Goal: Information Seeking & Learning: Check status

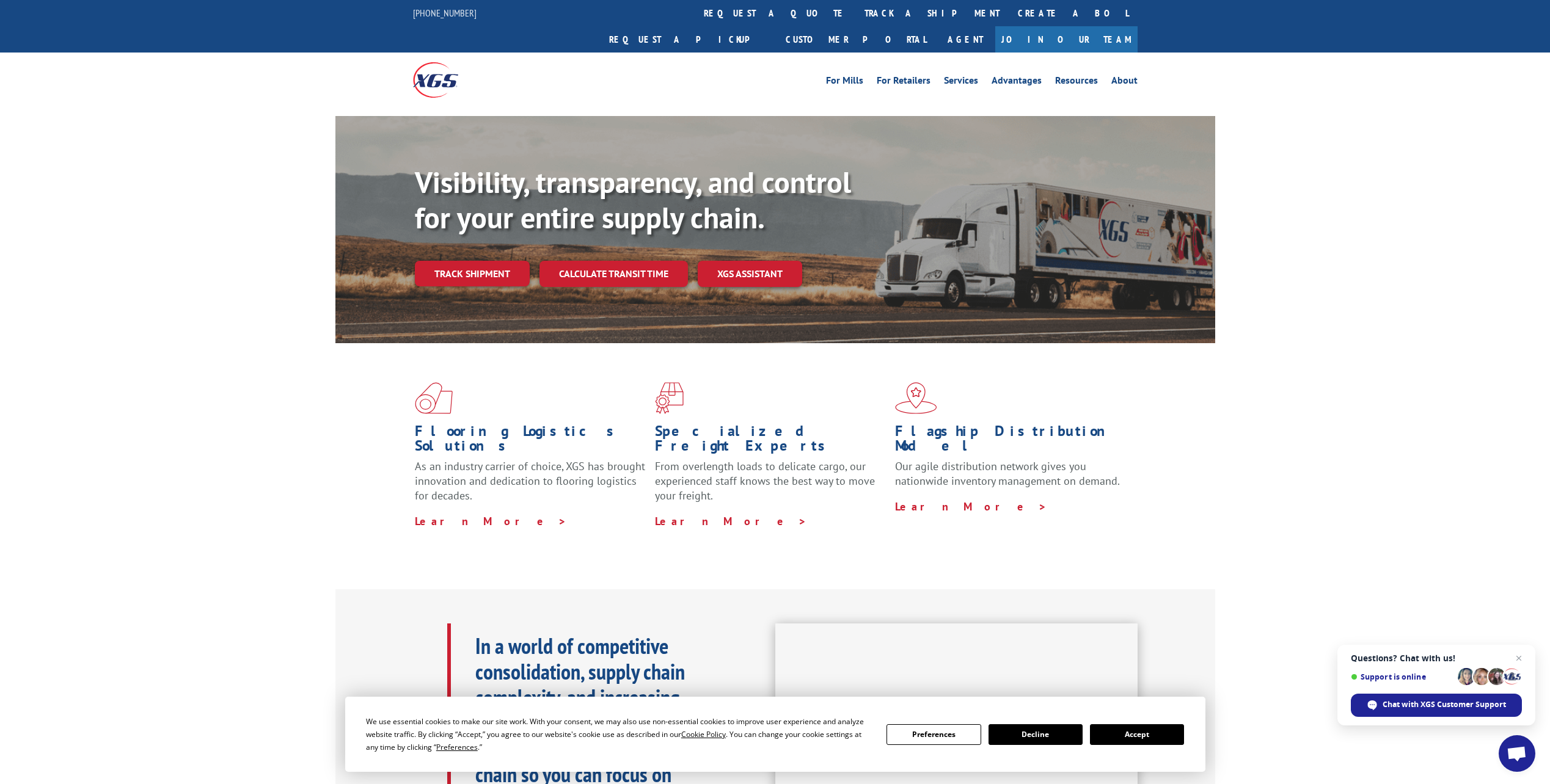
click at [497, 261] on link "Track shipment" at bounding box center [472, 273] width 115 height 25
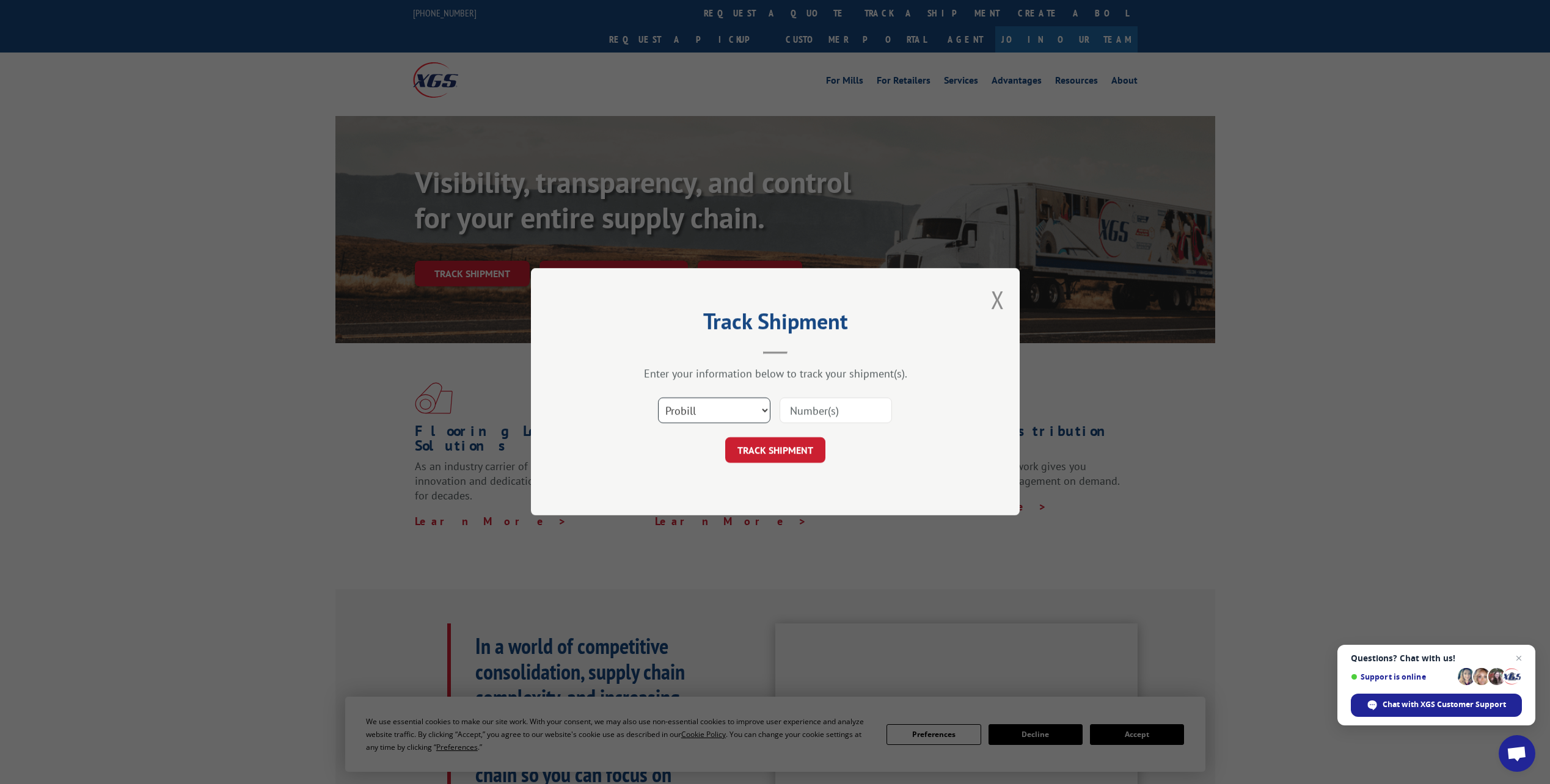
drag, startPoint x: 717, startPoint y: 411, endPoint x: 715, endPoint y: 420, distance: 9.2
click at [717, 412] on select "Select category... Probill BOL PO" at bounding box center [714, 411] width 113 height 25
select select "bol"
click at [658, 398] on select "Select category... Probill BOL PO" at bounding box center [714, 411] width 113 height 25
click at [815, 414] on input at bounding box center [835, 411] width 113 height 25
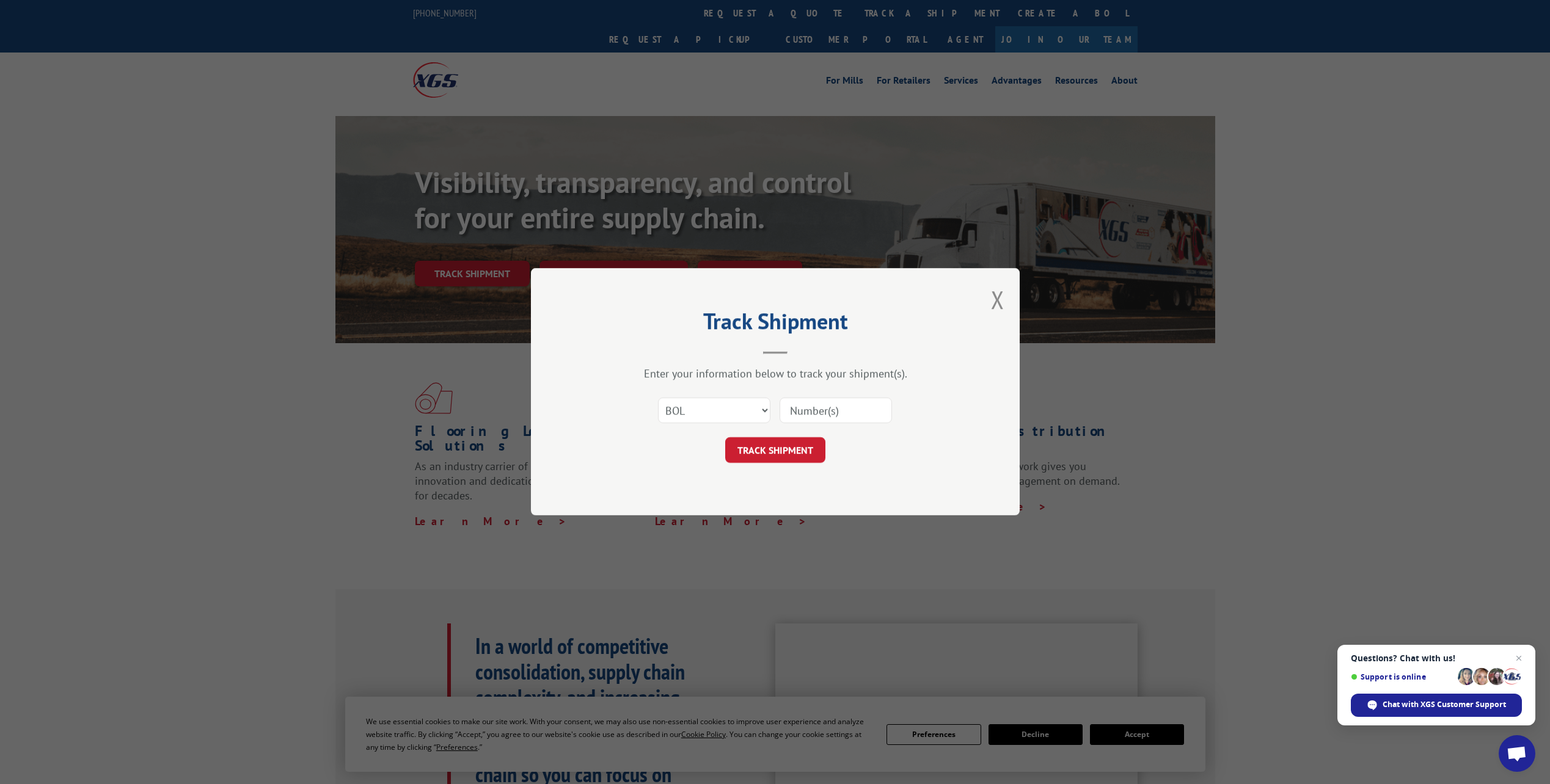
paste input "5178065"
type input "5178065"
click at [747, 441] on button "TRACK SHIPMENT" at bounding box center [775, 451] width 100 height 25
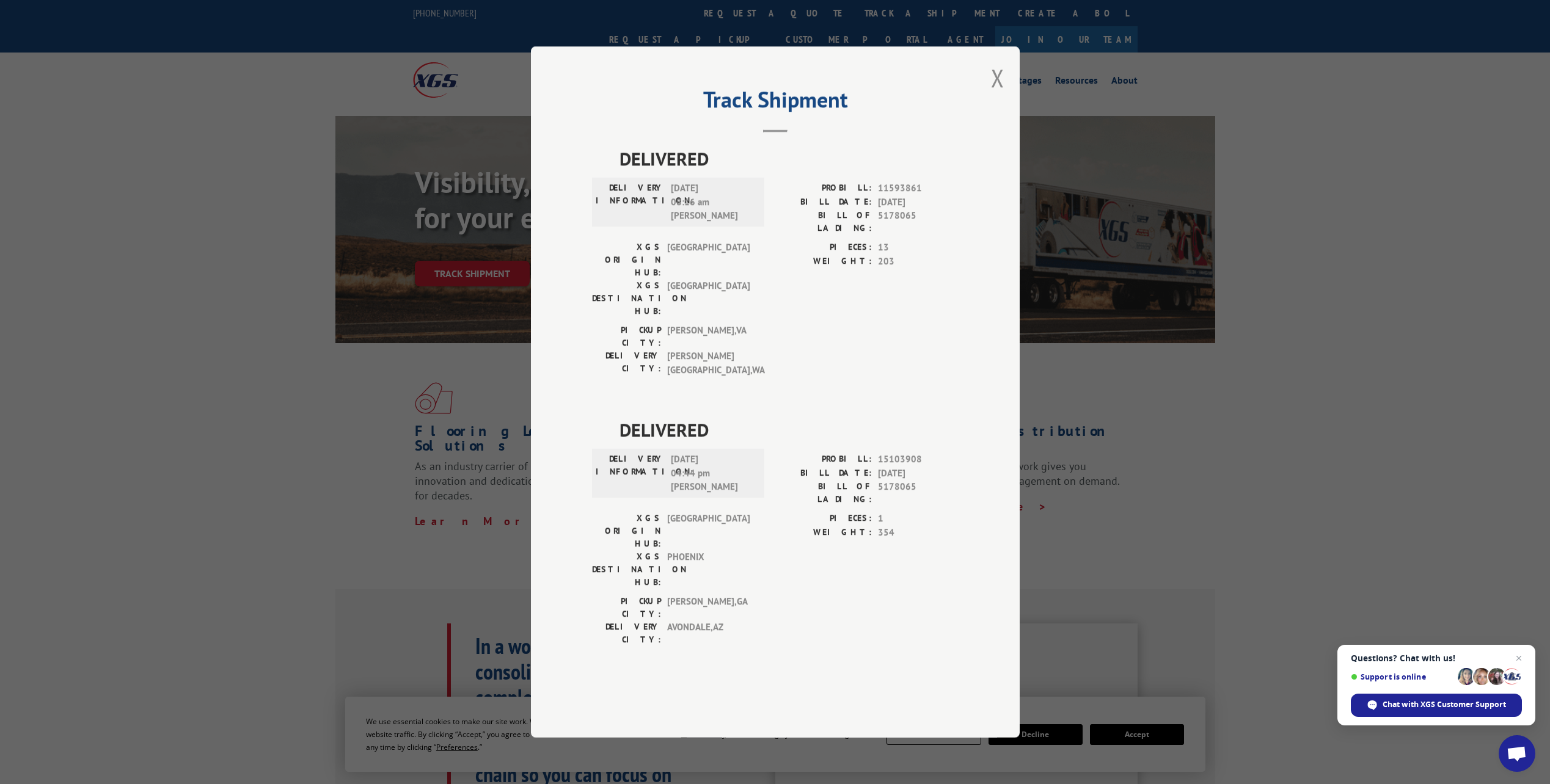
click at [1016, 135] on div "Track Shipment DELIVERED DELIVERY INFORMATION: [DATE] 08:16 am [PERSON_NAME]: 1…" at bounding box center [775, 391] width 488 height 691
click at [994, 94] on button "Close modal" at bounding box center [998, 77] width 14 height 32
